Goal: Information Seeking & Learning: Learn about a topic

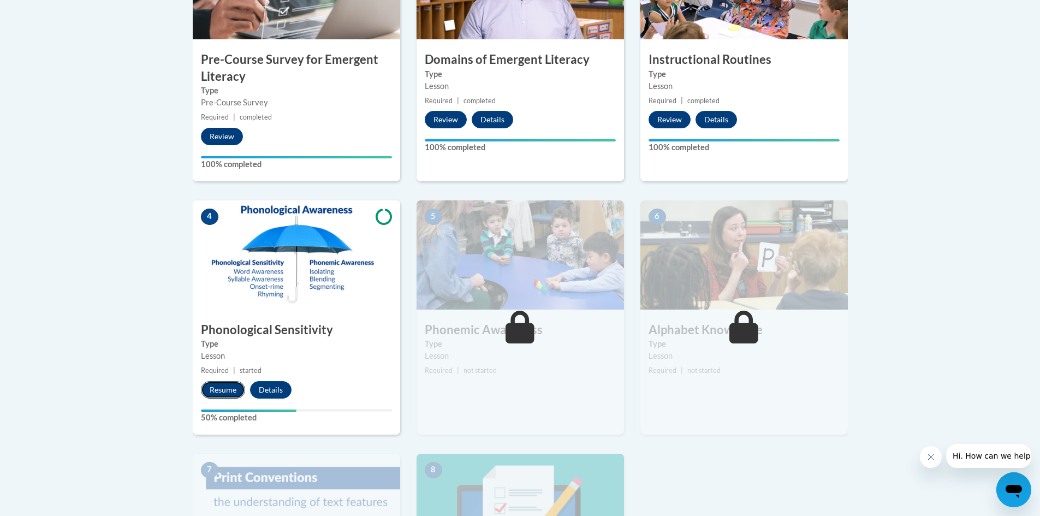
click at [232, 393] on button "Resume" at bounding box center [223, 389] width 44 height 17
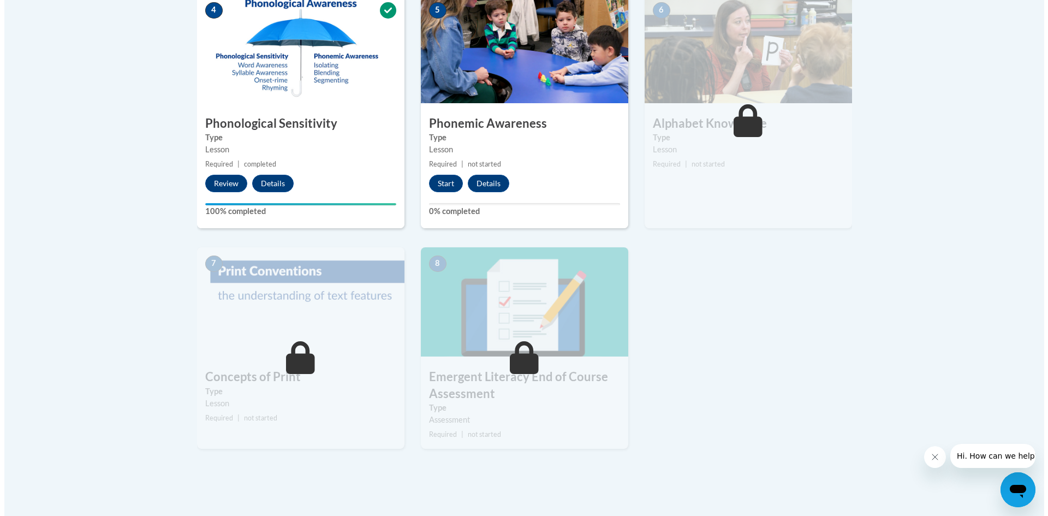
scroll to position [638, 0]
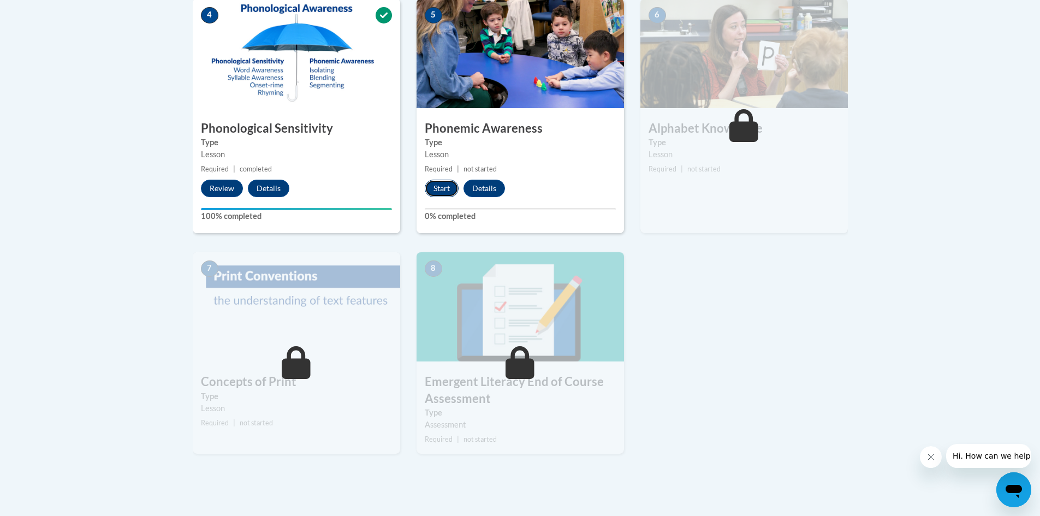
click at [448, 187] on button "Start" at bounding box center [442, 188] width 34 height 17
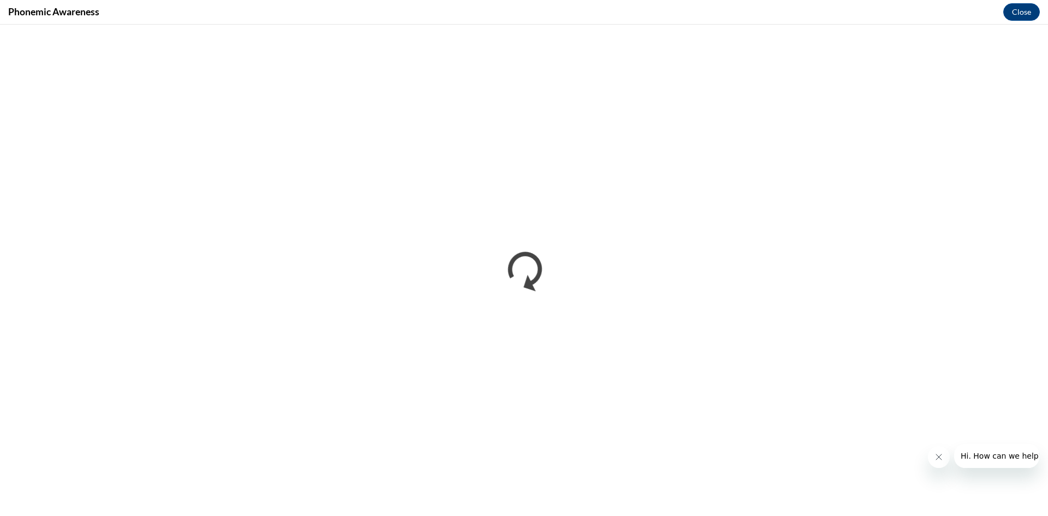
scroll to position [0, 0]
